Goal: Task Accomplishment & Management: Use online tool/utility

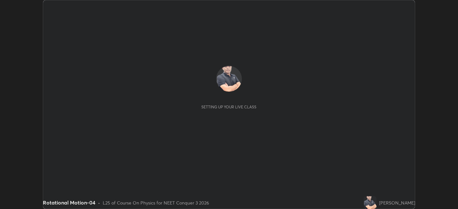
scroll to position [209, 458]
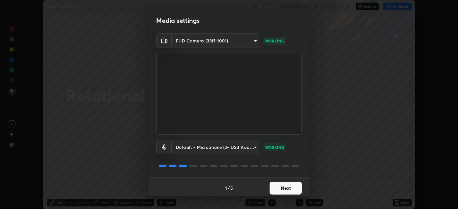
click at [279, 188] on button "Next" at bounding box center [286, 188] width 32 height 13
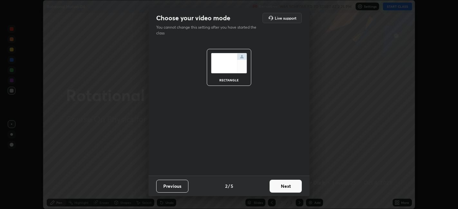
click at [283, 191] on button "Next" at bounding box center [286, 186] width 32 height 13
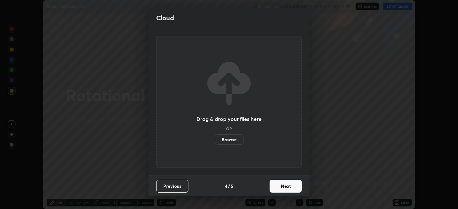
click at [280, 183] on button "Next" at bounding box center [286, 186] width 32 height 13
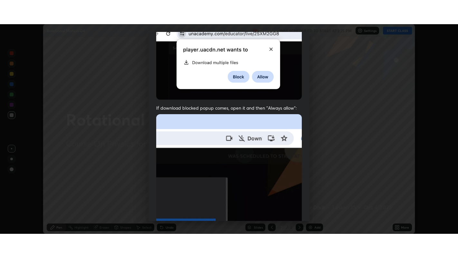
scroll to position [133, 0]
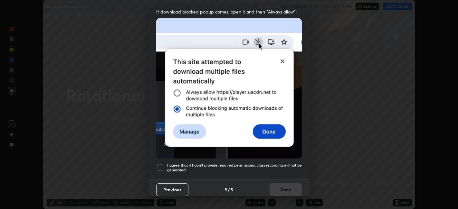
click at [251, 163] on h5 "I agree that if I don't provide required permissions, class recording will not …" at bounding box center [234, 168] width 135 height 10
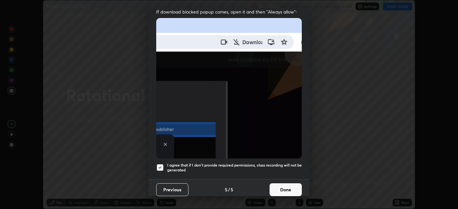
click at [278, 187] on button "Done" at bounding box center [286, 190] width 32 height 13
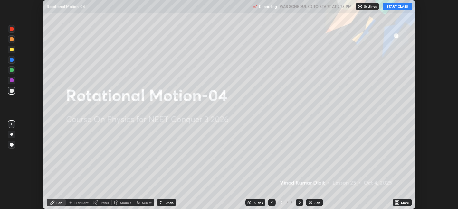
click at [401, 7] on button "START CLASS" at bounding box center [397, 7] width 29 height 8
click at [399, 202] on icon at bounding box center [399, 202] width 2 height 2
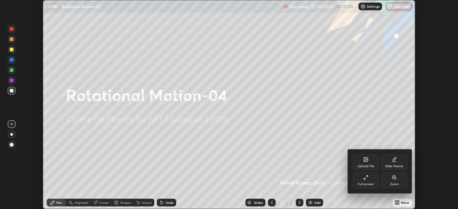
click at [363, 183] on div "Full screen" at bounding box center [366, 184] width 16 height 3
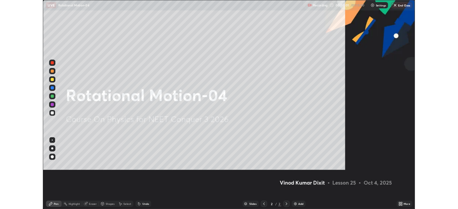
scroll to position [258, 458]
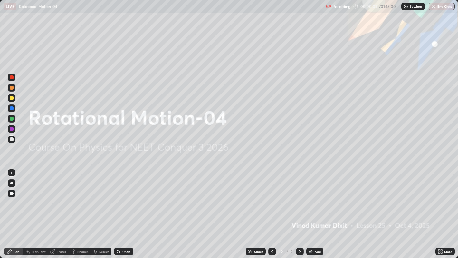
click at [316, 209] on div "Add" at bounding box center [318, 251] width 6 height 3
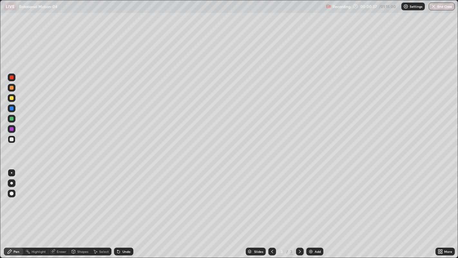
click at [12, 99] on div at bounding box center [12, 98] width 4 height 4
click at [82, 209] on div "Shapes" at bounding box center [82, 251] width 11 height 3
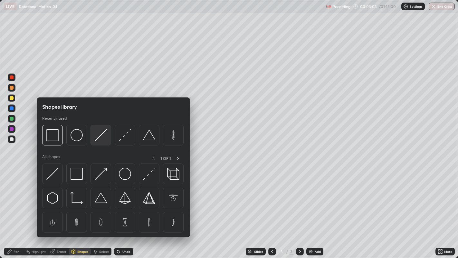
click at [98, 138] on img at bounding box center [101, 135] width 12 height 12
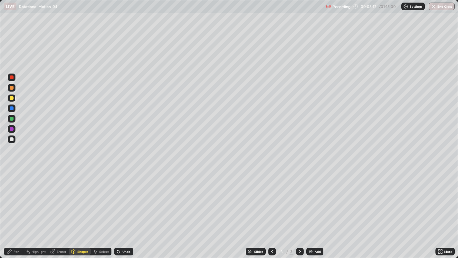
click at [83, 209] on div "Shapes" at bounding box center [82, 251] width 11 height 3
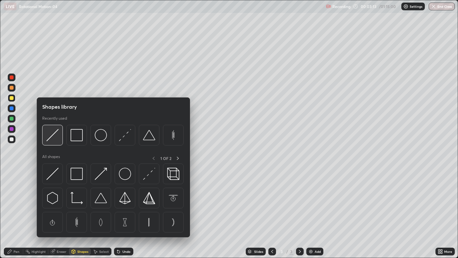
click at [53, 138] on img at bounding box center [52, 135] width 12 height 12
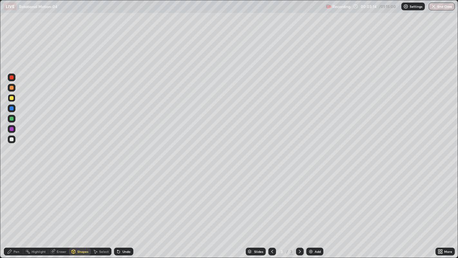
click at [12, 119] on div at bounding box center [12, 119] width 4 height 4
click at [18, 209] on div "Pen" at bounding box center [17, 251] width 6 height 3
click at [83, 209] on div "Shapes" at bounding box center [80, 251] width 22 height 8
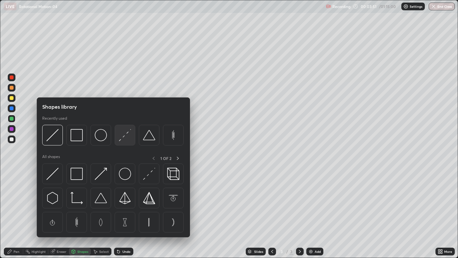
click at [124, 137] on img at bounding box center [125, 135] width 12 height 12
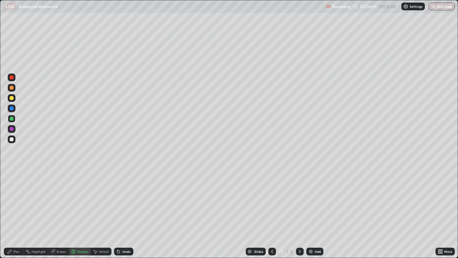
click at [20, 209] on div "Pen" at bounding box center [13, 251] width 19 height 8
click at [12, 138] on div at bounding box center [12, 139] width 4 height 4
click at [314, 209] on div "Add" at bounding box center [314, 251] width 17 height 8
click at [84, 209] on div "Shapes" at bounding box center [82, 251] width 11 height 3
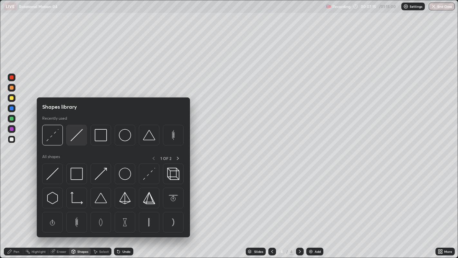
click at [78, 135] on img at bounding box center [77, 135] width 12 height 12
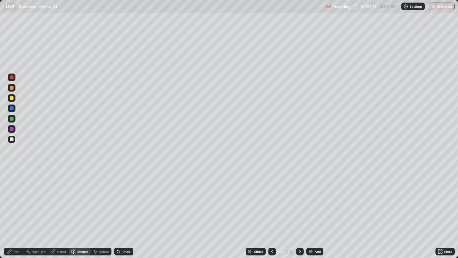
click at [12, 118] on div at bounding box center [12, 119] width 4 height 4
click at [14, 209] on div "Pen" at bounding box center [17, 251] width 6 height 3
click at [11, 142] on div at bounding box center [12, 139] width 8 height 8
click at [316, 209] on div "Add" at bounding box center [318, 251] width 6 height 3
click at [11, 98] on div at bounding box center [12, 98] width 4 height 4
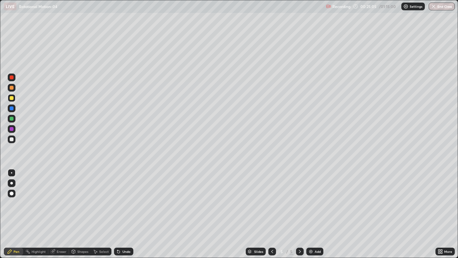
click at [12, 120] on div at bounding box center [12, 119] width 4 height 4
click at [12, 98] on div at bounding box center [12, 98] width 4 height 4
click at [13, 118] on div at bounding box center [12, 119] width 4 height 4
click at [320, 209] on div "Add" at bounding box center [318, 251] width 6 height 3
click at [12, 98] on div at bounding box center [12, 98] width 4 height 4
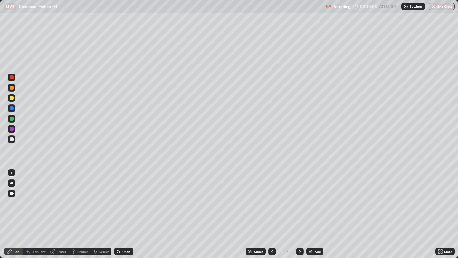
click at [81, 209] on div "Shapes" at bounding box center [82, 251] width 11 height 3
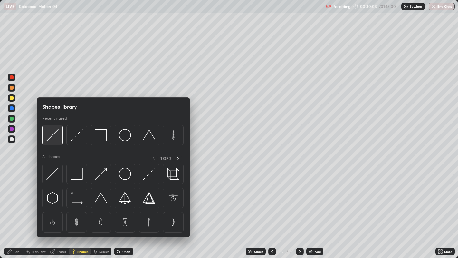
click at [56, 138] on img at bounding box center [52, 135] width 12 height 12
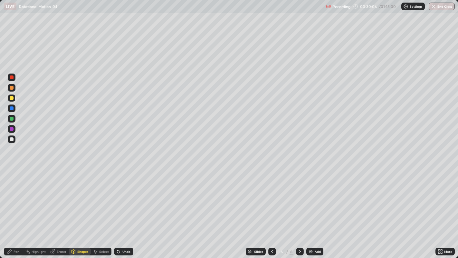
click at [18, 209] on div "Pen" at bounding box center [17, 251] width 6 height 3
click at [83, 209] on div "Shapes" at bounding box center [82, 251] width 11 height 3
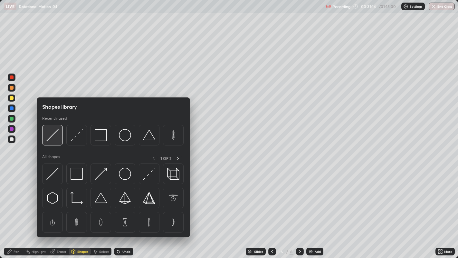
click at [55, 139] on img at bounding box center [52, 135] width 12 height 12
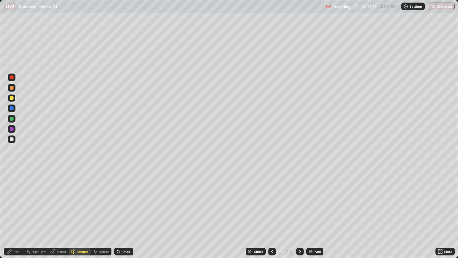
click at [16, 209] on div "Pen" at bounding box center [17, 251] width 6 height 3
click at [13, 120] on div at bounding box center [12, 119] width 8 height 8
click at [62, 209] on div "Eraser" at bounding box center [62, 251] width 10 height 3
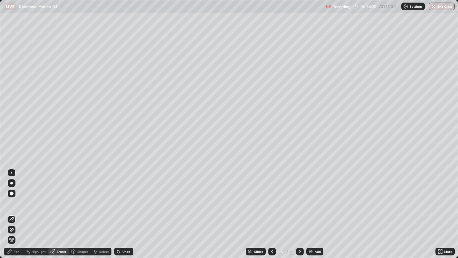
click at [16, 209] on div "Pen" at bounding box center [17, 251] width 6 height 3
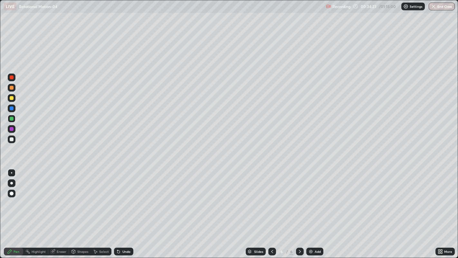
click at [63, 209] on div "Eraser" at bounding box center [62, 251] width 10 height 3
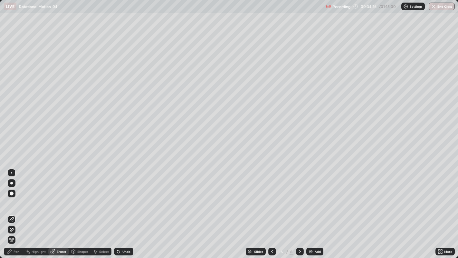
click at [16, 209] on div "Pen" at bounding box center [17, 251] width 6 height 3
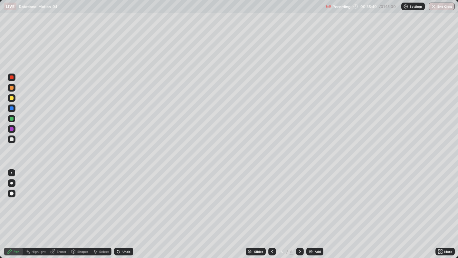
click at [319, 209] on div "Add" at bounding box center [318, 251] width 6 height 3
click at [83, 209] on div "Shapes" at bounding box center [82, 251] width 11 height 3
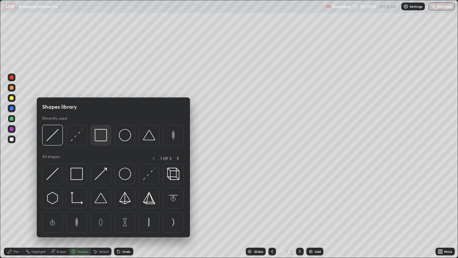
click at [103, 141] on div at bounding box center [101, 135] width 21 height 21
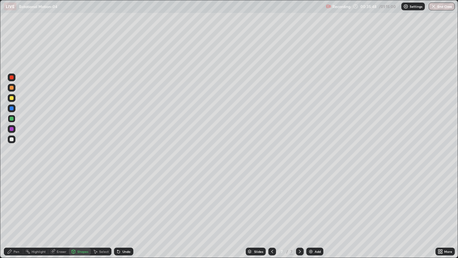
click at [17, 209] on div "Pen" at bounding box center [17, 251] width 6 height 3
click at [11, 99] on div at bounding box center [12, 98] width 4 height 4
click at [83, 209] on div "Shapes" at bounding box center [82, 251] width 11 height 3
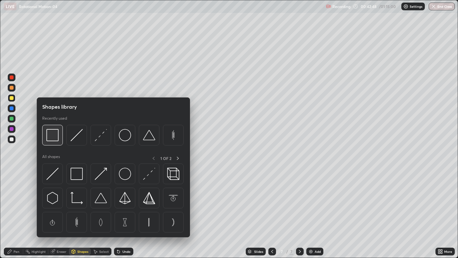
click at [56, 140] on img at bounding box center [52, 135] width 12 height 12
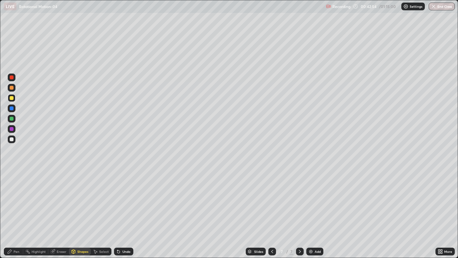
click at [86, 209] on div "Shapes" at bounding box center [80, 251] width 22 height 8
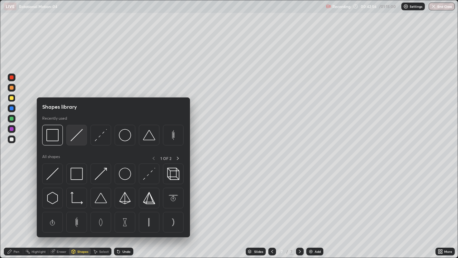
click at [81, 140] on img at bounding box center [77, 135] width 12 height 12
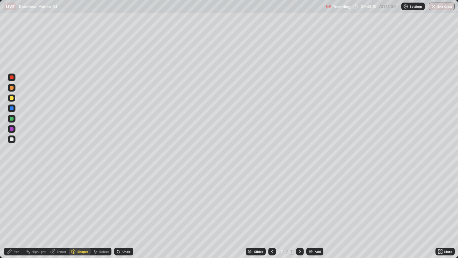
click at [16, 209] on div "Pen" at bounding box center [17, 251] width 6 height 3
click at [13, 118] on div at bounding box center [12, 119] width 4 height 4
click at [315, 209] on div "Add" at bounding box center [318, 251] width 6 height 3
click at [84, 209] on div "Shapes" at bounding box center [82, 251] width 11 height 3
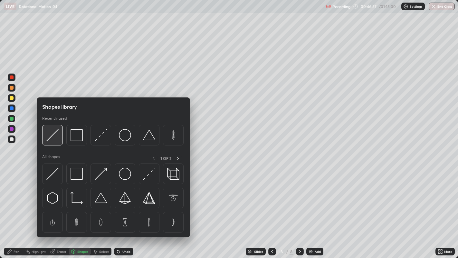
click at [57, 139] on img at bounding box center [52, 135] width 12 height 12
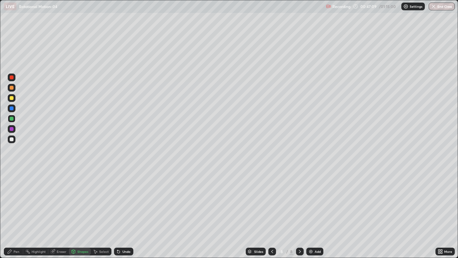
click at [16, 209] on div "Pen" at bounding box center [17, 251] width 6 height 3
click at [12, 139] on div at bounding box center [12, 139] width 4 height 4
click at [12, 98] on div at bounding box center [12, 98] width 4 height 4
click at [61, 209] on div "Eraser" at bounding box center [62, 251] width 10 height 3
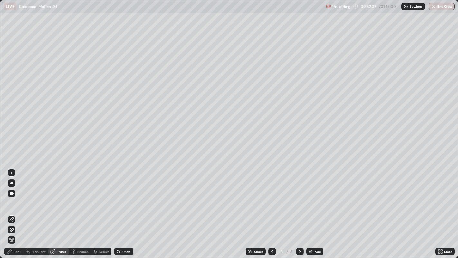
click at [17, 209] on div "Pen" at bounding box center [17, 251] width 6 height 3
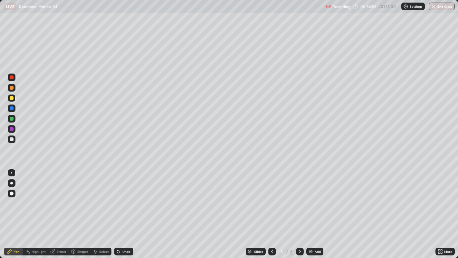
click at [10, 117] on div at bounding box center [12, 119] width 8 height 8
click at [317, 209] on div "Add" at bounding box center [318, 251] width 6 height 3
click at [82, 209] on div "Shapes" at bounding box center [82, 251] width 11 height 3
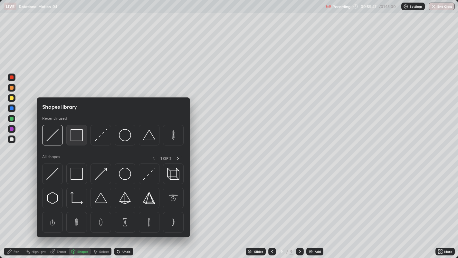
click at [82, 144] on div at bounding box center [76, 135] width 21 height 21
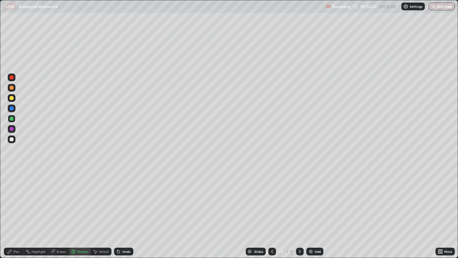
click at [79, 209] on div "Shapes" at bounding box center [82, 251] width 11 height 3
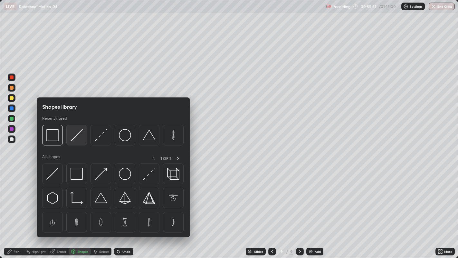
click at [77, 136] on img at bounding box center [77, 135] width 12 height 12
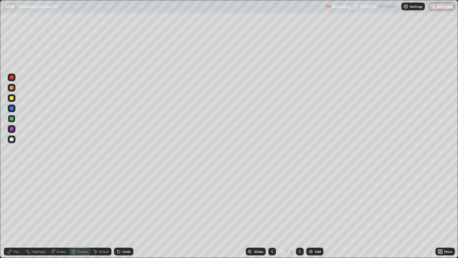
click at [13, 140] on div at bounding box center [12, 139] width 4 height 4
click at [15, 209] on div "Pen" at bounding box center [17, 251] width 6 height 3
click at [79, 209] on div "Shapes" at bounding box center [82, 251] width 11 height 3
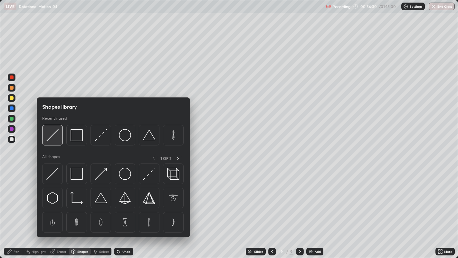
click at [55, 136] on img at bounding box center [52, 135] width 12 height 12
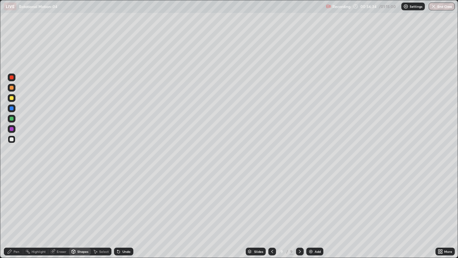
click at [16, 209] on div "Pen" at bounding box center [17, 251] width 6 height 3
click at [64, 209] on div "Eraser" at bounding box center [62, 251] width 10 height 3
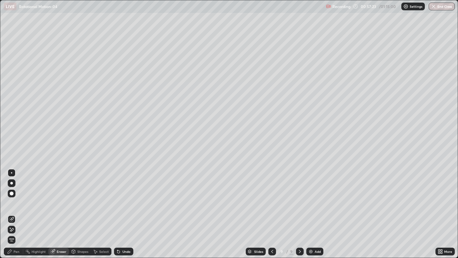
click at [14, 209] on div "Pen" at bounding box center [17, 251] width 6 height 3
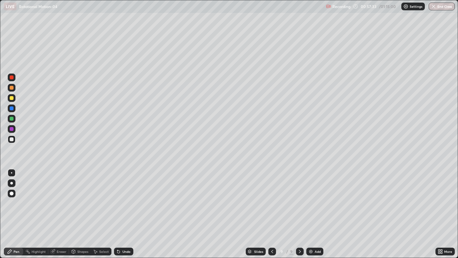
click at [61, 209] on div "Eraser" at bounding box center [62, 251] width 10 height 3
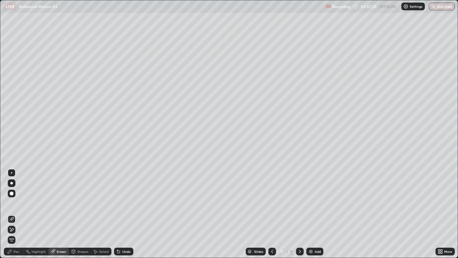
click at [16, 209] on div "Pen" at bounding box center [17, 251] width 6 height 3
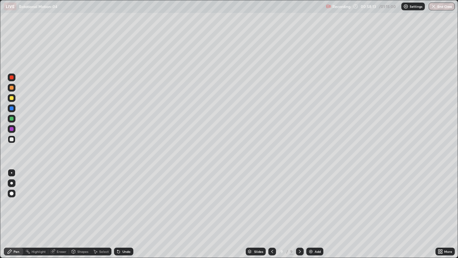
click at [14, 98] on div at bounding box center [12, 98] width 8 height 8
click at [316, 209] on div "Add" at bounding box center [318, 251] width 6 height 3
click at [84, 209] on div "Shapes" at bounding box center [82, 251] width 11 height 3
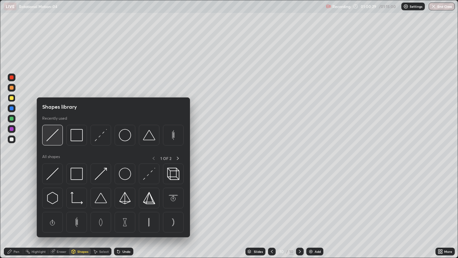
click at [56, 136] on img at bounding box center [52, 135] width 12 height 12
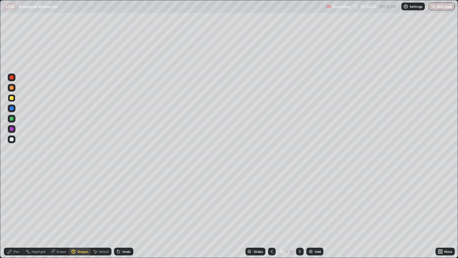
click at [18, 209] on div "Pen" at bounding box center [17, 251] width 6 height 3
click at [12, 120] on div at bounding box center [12, 119] width 4 height 4
click at [10, 100] on div at bounding box center [12, 98] width 8 height 8
click at [313, 209] on img at bounding box center [310, 251] width 5 height 5
click at [80, 209] on div "Shapes" at bounding box center [82, 251] width 11 height 3
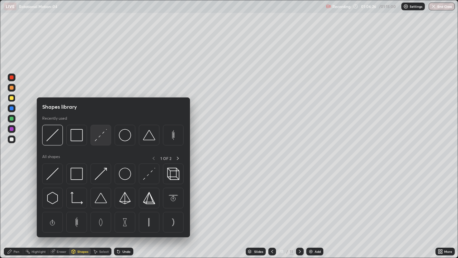
click at [102, 137] on img at bounding box center [101, 135] width 12 height 12
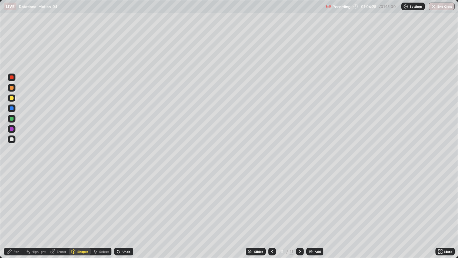
click at [18, 209] on div "Pen" at bounding box center [17, 251] width 6 height 3
click at [442, 10] on button "End Class" at bounding box center [442, 7] width 26 height 8
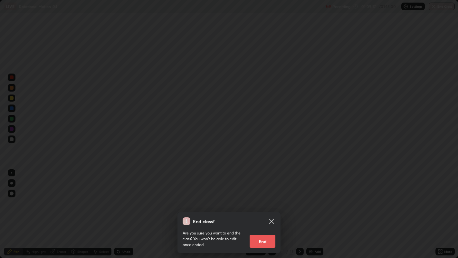
click at [269, 209] on button "End" at bounding box center [263, 241] width 26 height 13
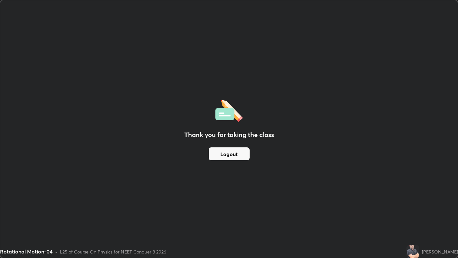
click at [235, 156] on button "Logout" at bounding box center [229, 153] width 41 height 13
click at [236, 153] on button "Logout" at bounding box center [229, 153] width 41 height 13
click at [236, 154] on button "Logout" at bounding box center [229, 153] width 41 height 13
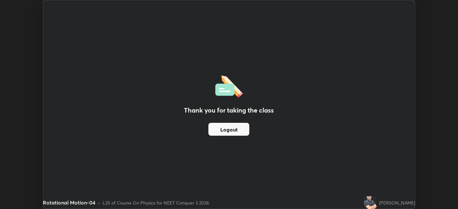
scroll to position [32009, 31760]
